Goal: Information Seeking & Learning: Learn about a topic

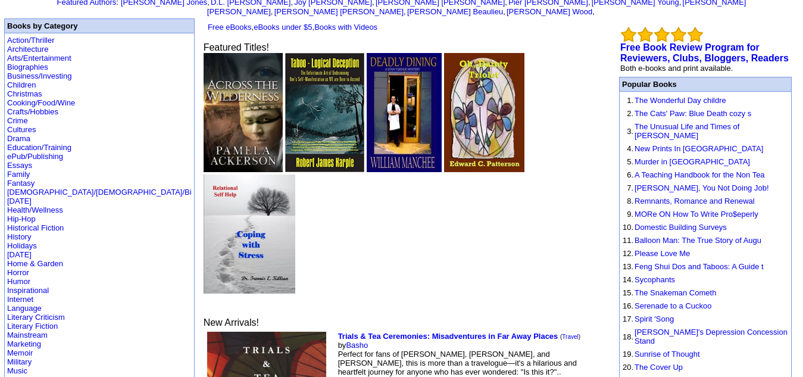
scroll to position [67, 0]
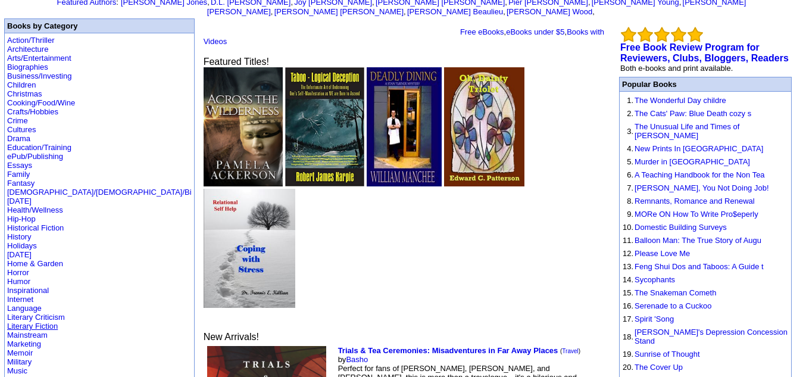
click at [33, 322] on link "Literary Fiction" at bounding box center [32, 326] width 51 height 9
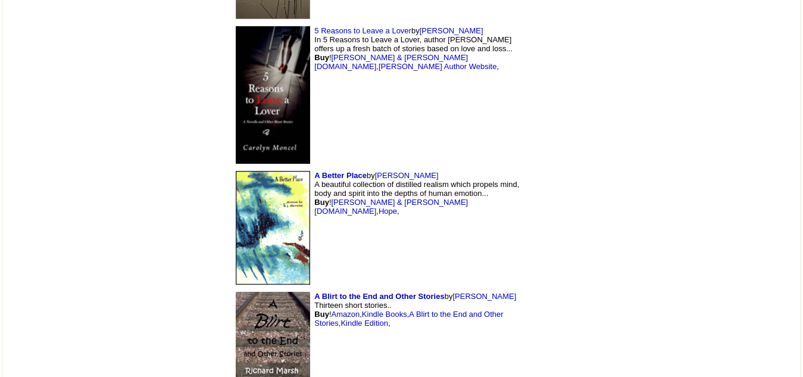
scroll to position [951, 0]
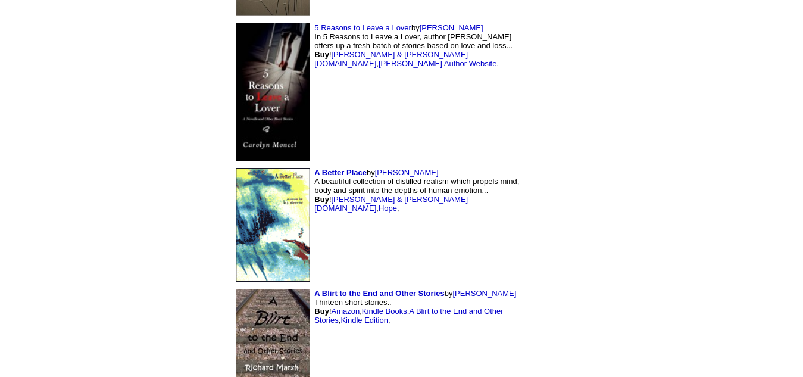
click at [280, 164] on td "A Better Place by K.J. Stevens A beautiful collection of distilled realism whic…" at bounding box center [376, 224] width 297 height 121
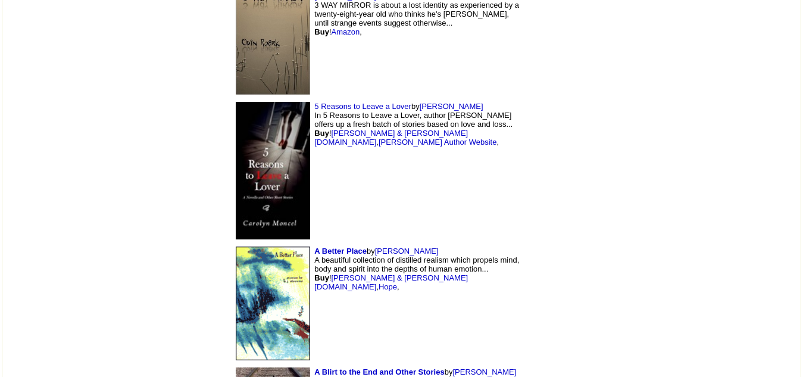
scroll to position [872, 0]
click at [314, 247] on font "by K.J. Stevens A beautiful collection of distilled realism which propels mind,…" at bounding box center [416, 269] width 205 height 45
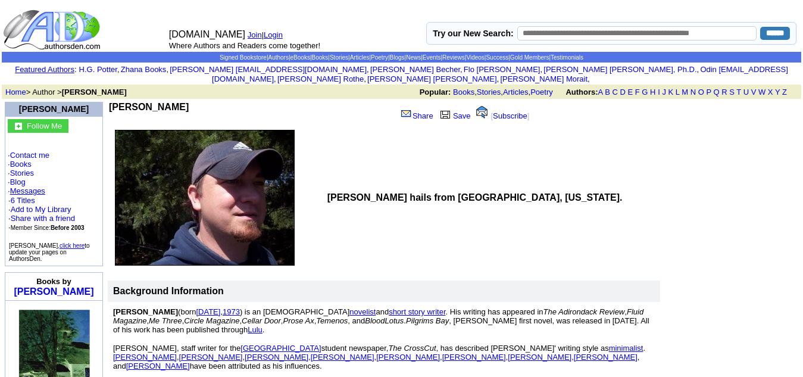
drag, startPoint x: 183, startPoint y: 94, endPoint x: 114, endPoint y: 92, distance: 69.1
click at [114, 101] on td "K.J. Stevens Share Save [ Subscribe ]" at bounding box center [329, 113] width 442 height 25
copy div "K.J. Stevens"
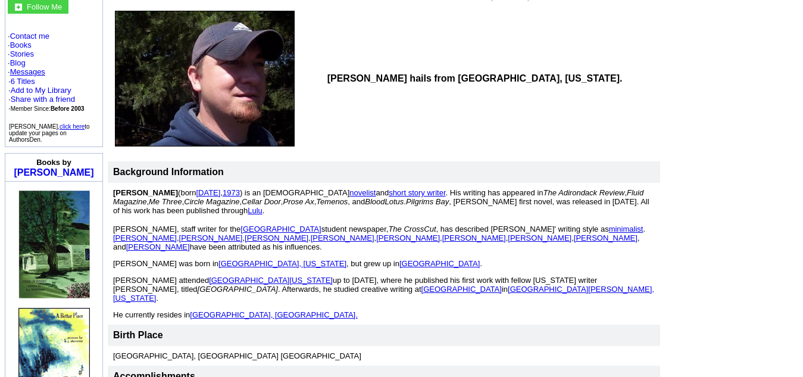
scroll to position [95, 0]
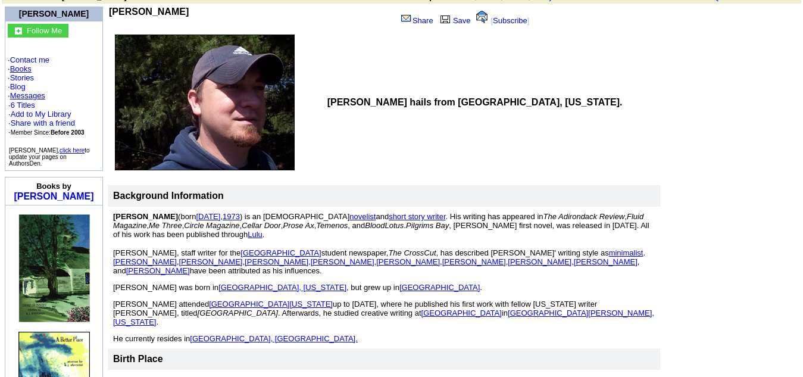
click at [26, 64] on link "Books" at bounding box center [20, 68] width 21 height 9
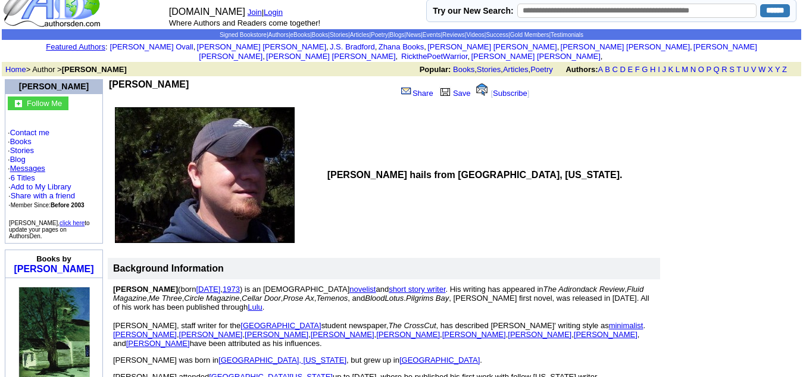
scroll to position [20, 0]
